Goal: Task Accomplishment & Management: Manage account settings

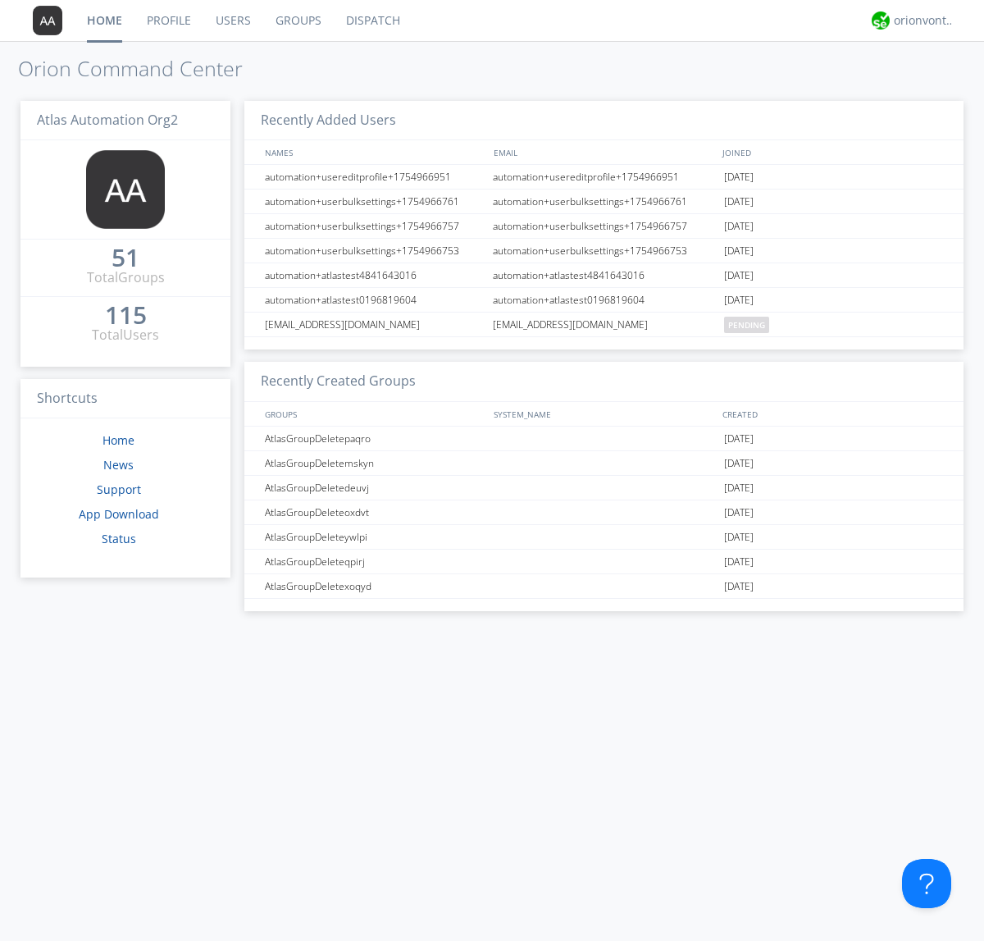
click at [297, 21] on link "Groups" at bounding box center [298, 20] width 71 height 41
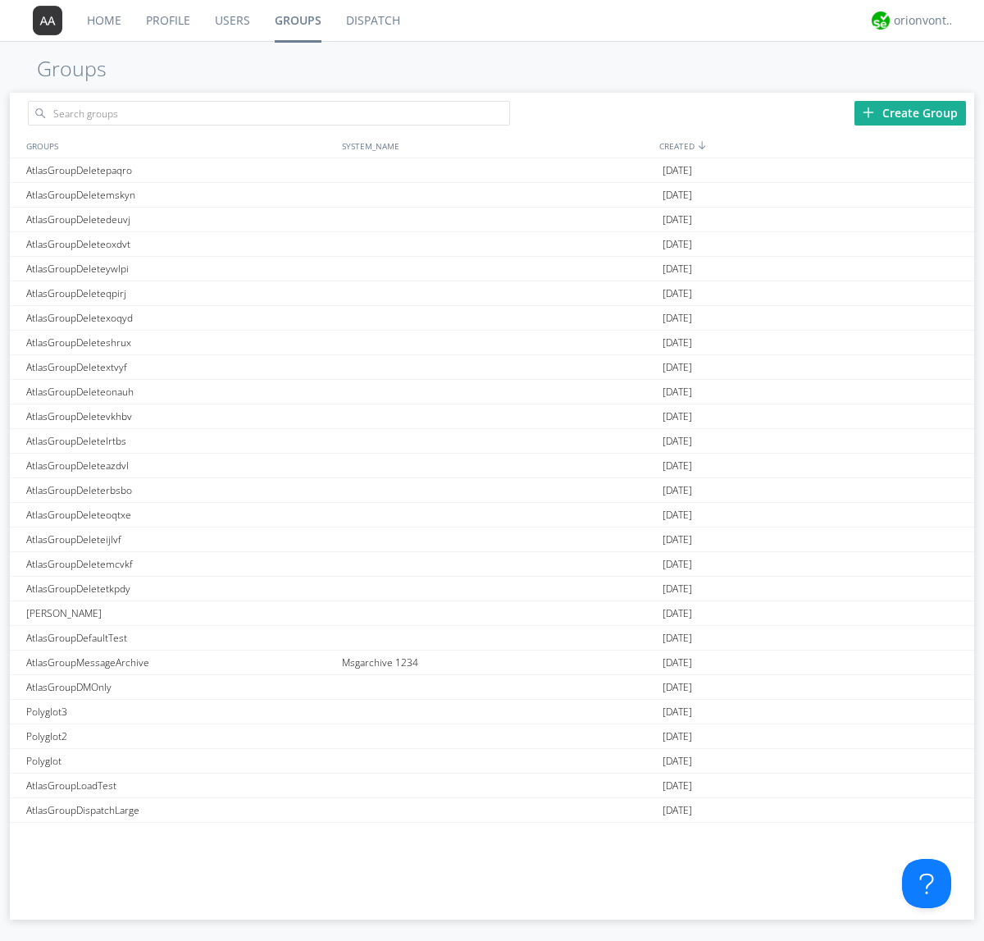
click at [911, 112] on div "Create Group" at bounding box center [911, 113] width 112 height 25
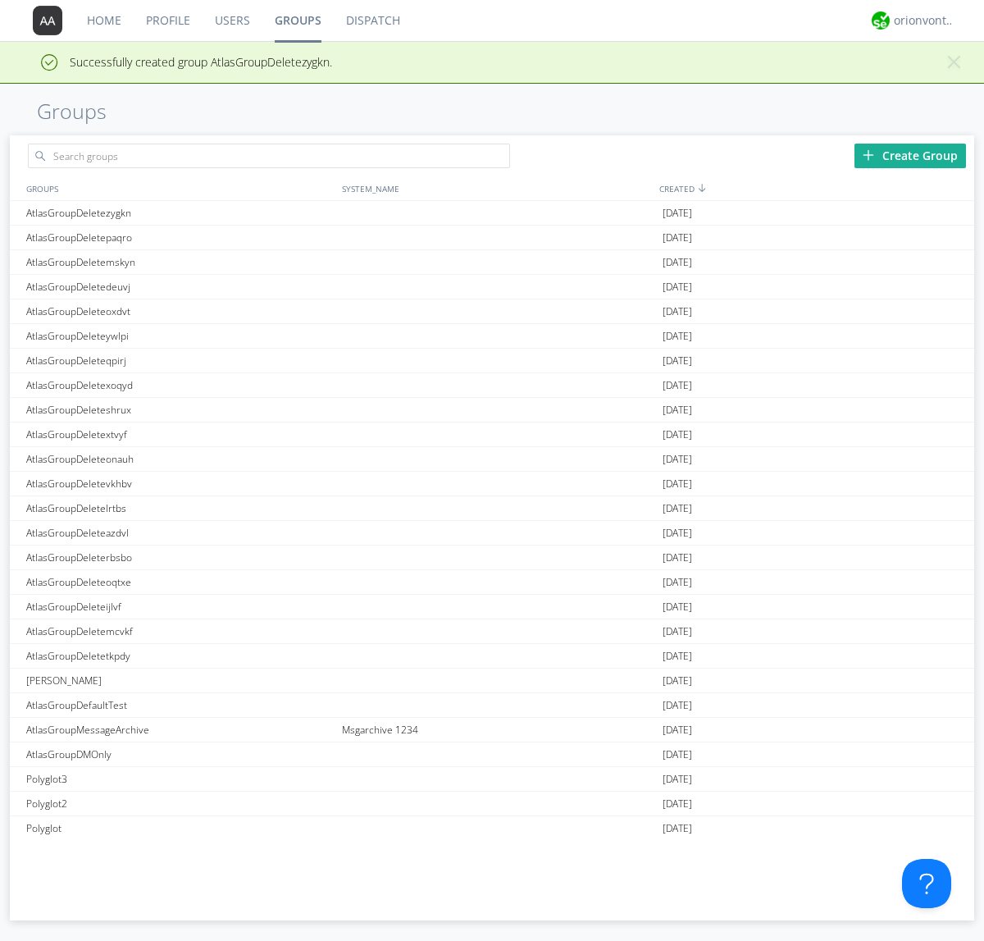
click at [297, 21] on link "Groups" at bounding box center [298, 20] width 71 height 41
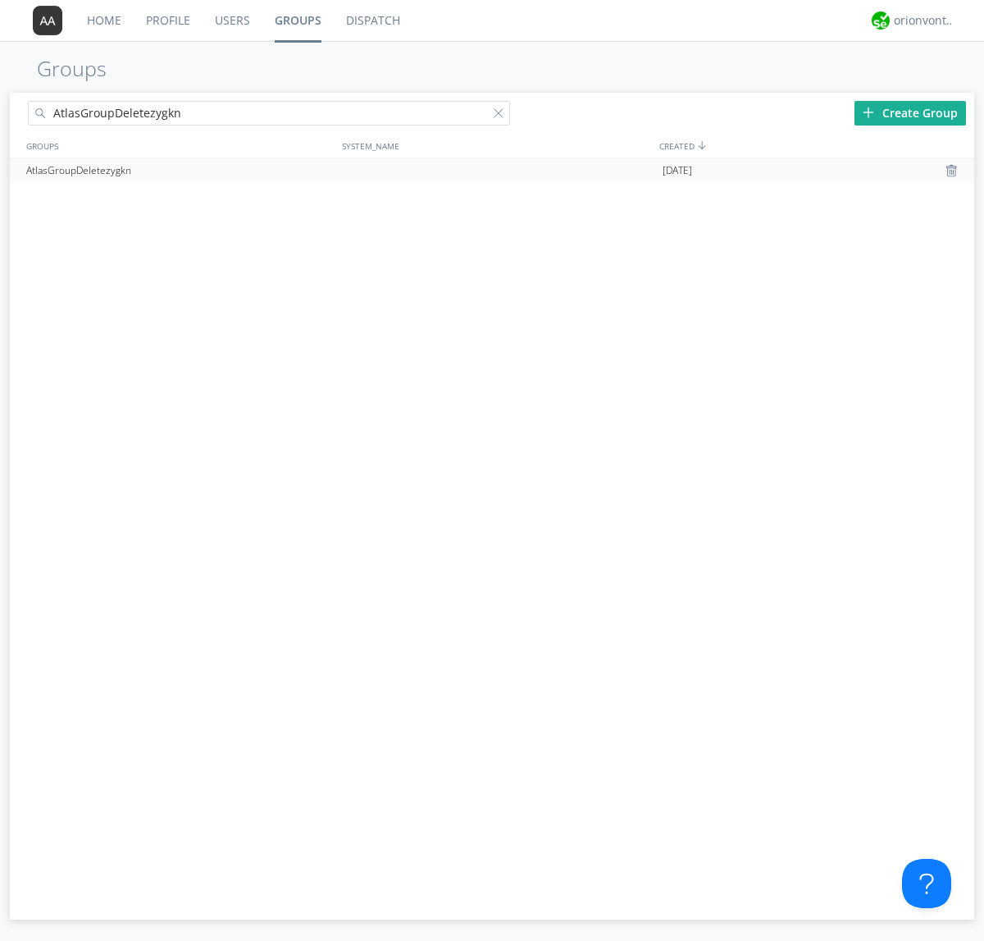
type input "AtlasGroupDeletezygkn"
click at [502, 116] on div at bounding box center [502, 116] width 16 height 16
type input "AtlasGroupDeletezygkn"
click at [180, 170] on div "AtlasGroupDeletezygkn" at bounding box center [180, 170] width 316 height 25
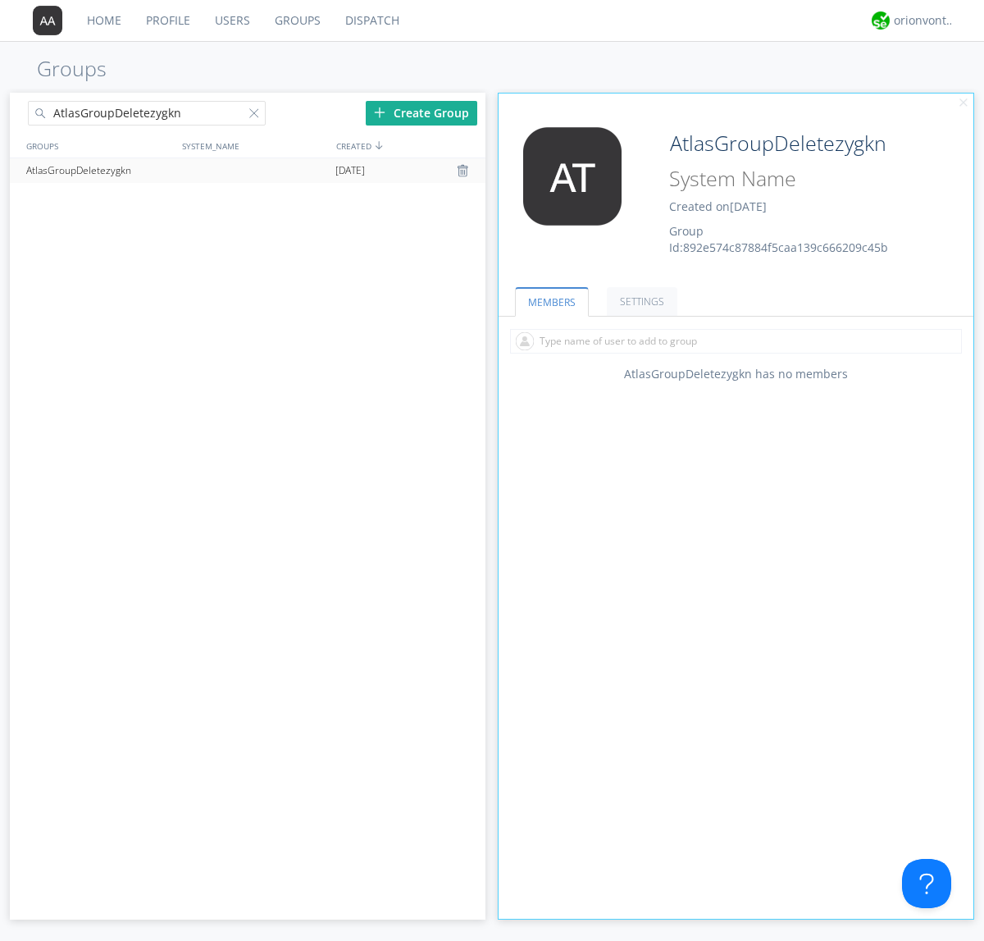
click at [640, 301] on link "SETTINGS" at bounding box center [642, 301] width 71 height 29
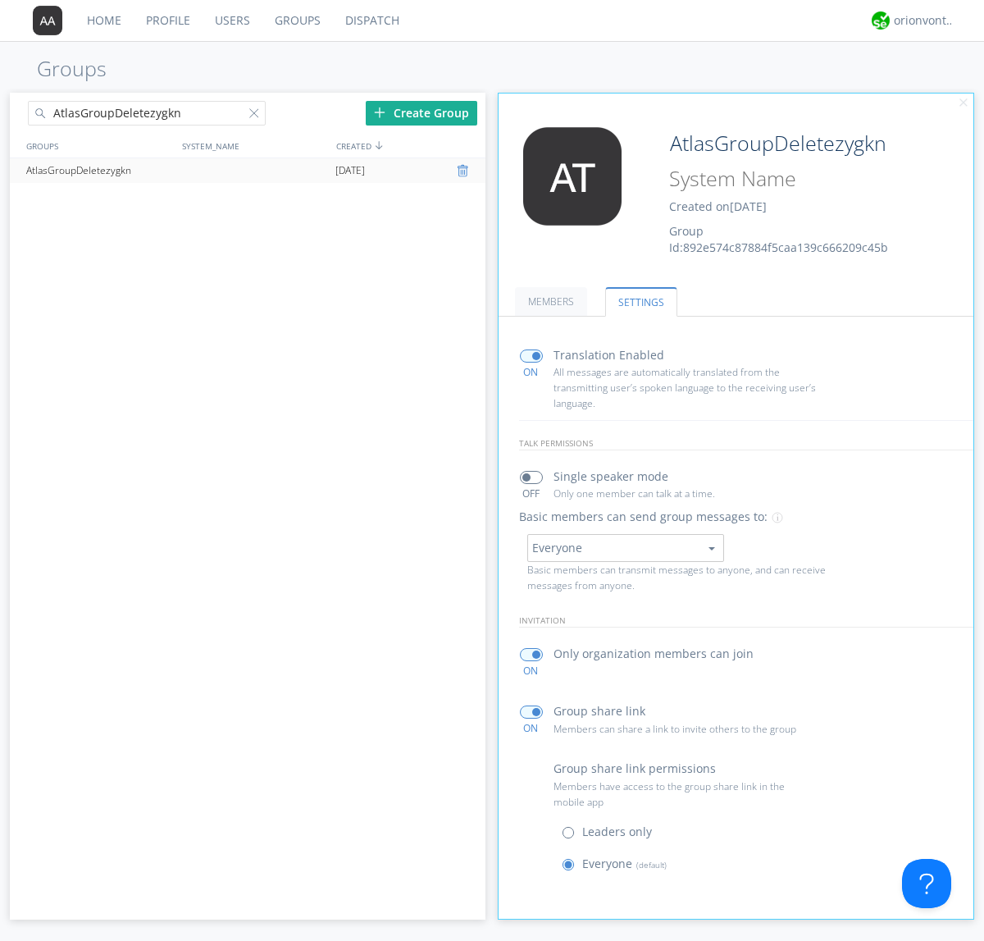
click at [464, 171] on div at bounding box center [465, 170] width 16 height 13
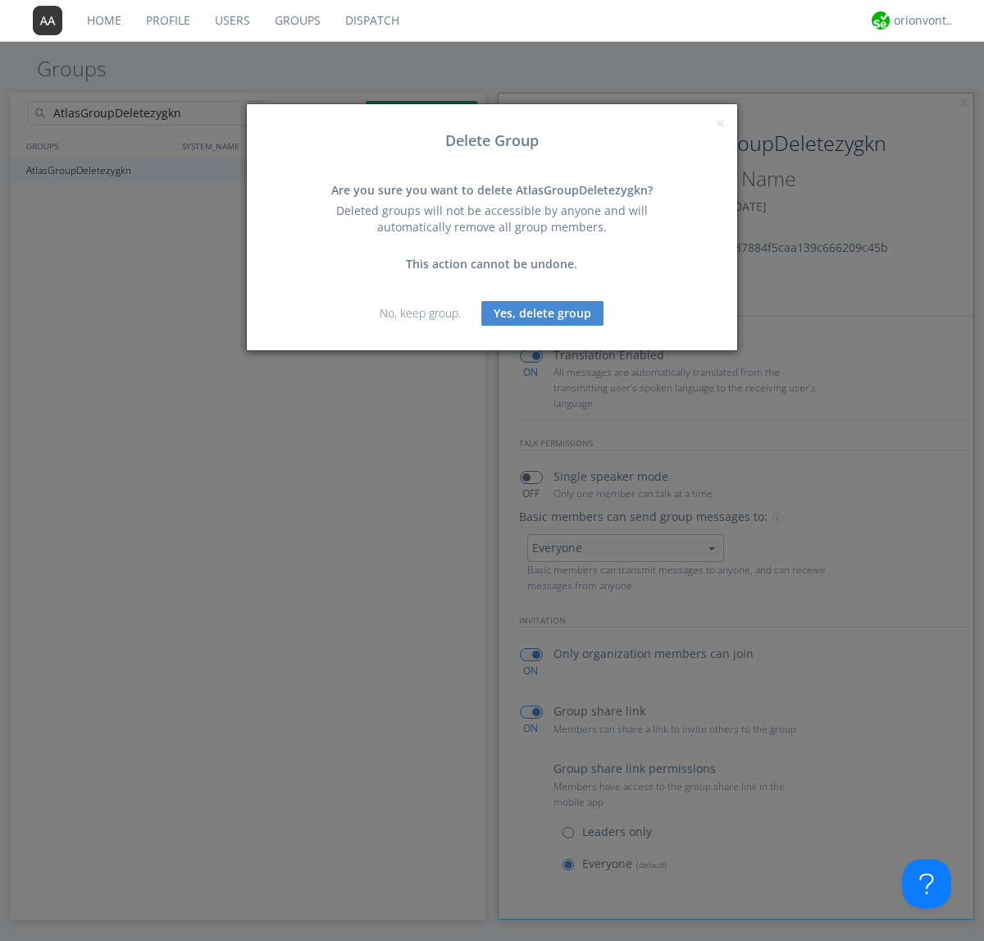
click at [543, 313] on button "Yes, delete group" at bounding box center [543, 313] width 122 height 25
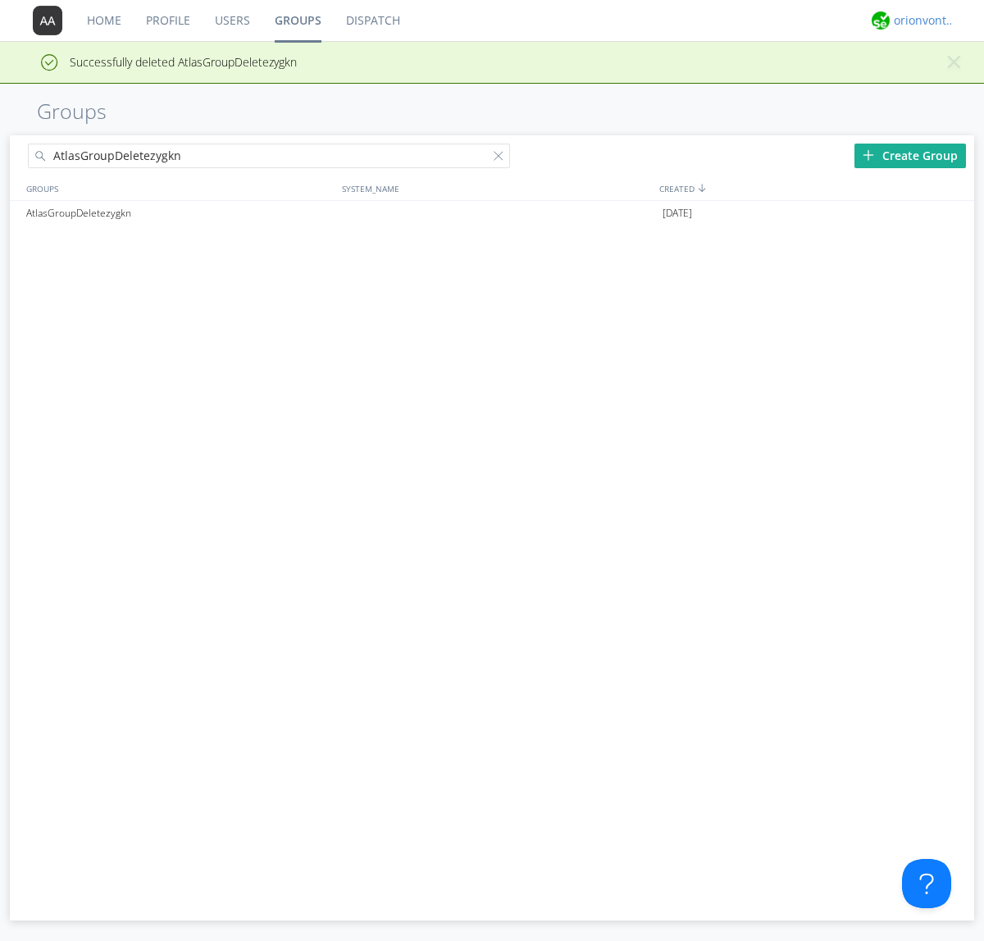
click at [920, 21] on div "orionvontas+atlas+automation+org2" at bounding box center [925, 20] width 62 height 16
